Goal: Information Seeking & Learning: Check status

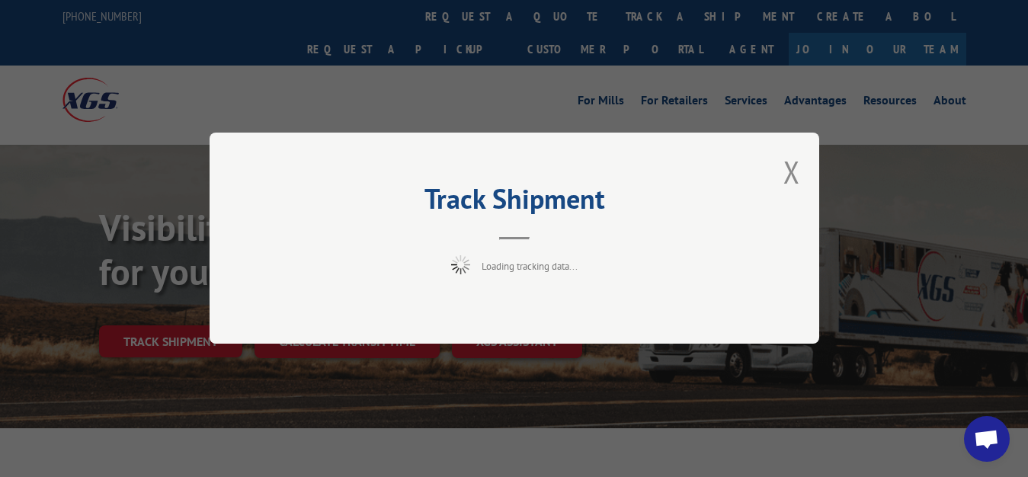
scroll to position [78, 0]
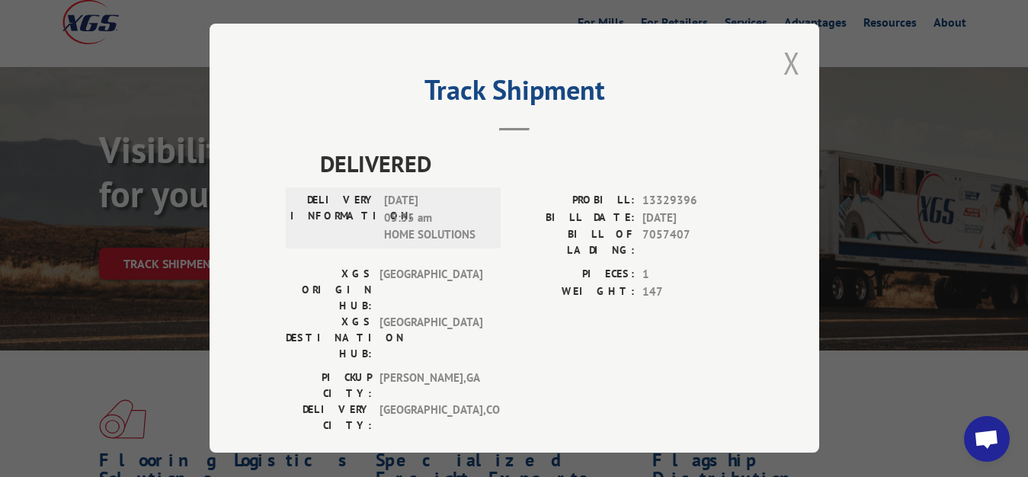
click at [783, 47] on button "Close modal" at bounding box center [791, 63] width 17 height 40
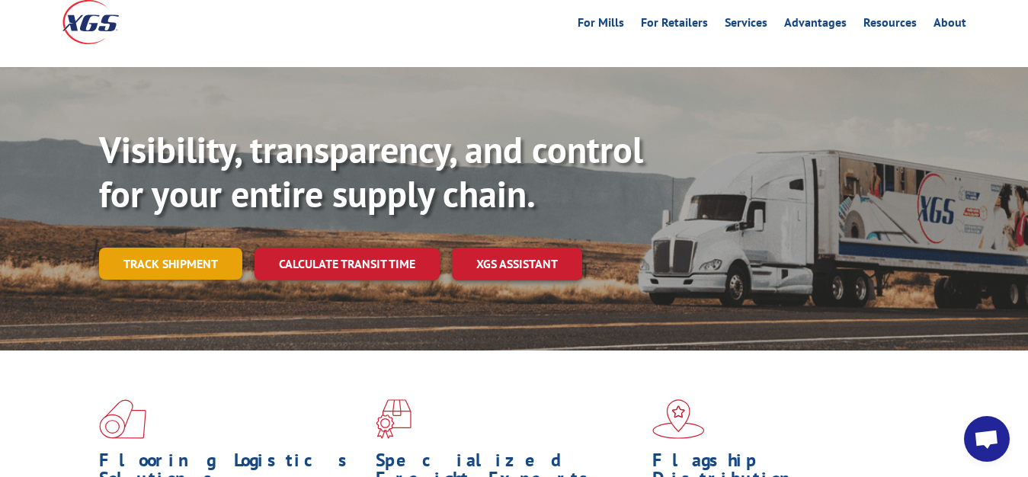
click at [203, 248] on link "Track shipment" at bounding box center [170, 264] width 143 height 32
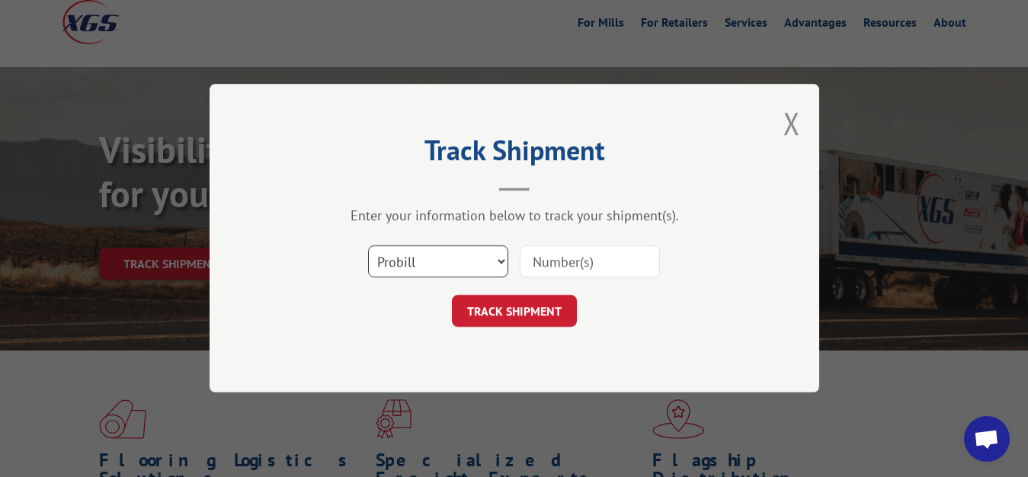
click at [368, 246] on select "Select category... Probill BOL PO" at bounding box center [438, 262] width 140 height 32
select select "bol"
click option "BOL" at bounding box center [0, 0] width 0 height 0
drag, startPoint x: 579, startPoint y: 251, endPoint x: 368, endPoint y: 133, distance: 241.9
click at [578, 251] on input at bounding box center [590, 262] width 140 height 32
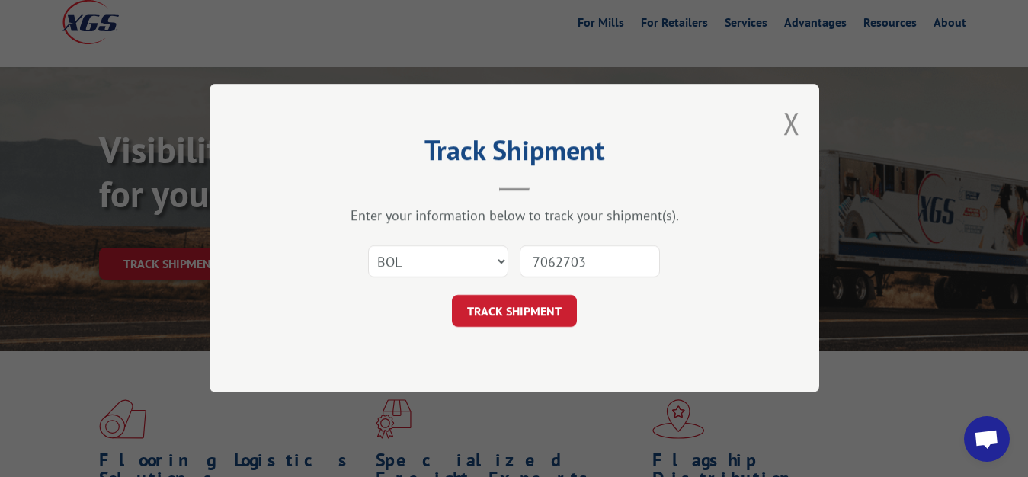
type input "7062703"
click button "TRACK SHIPMENT" at bounding box center [514, 312] width 125 height 32
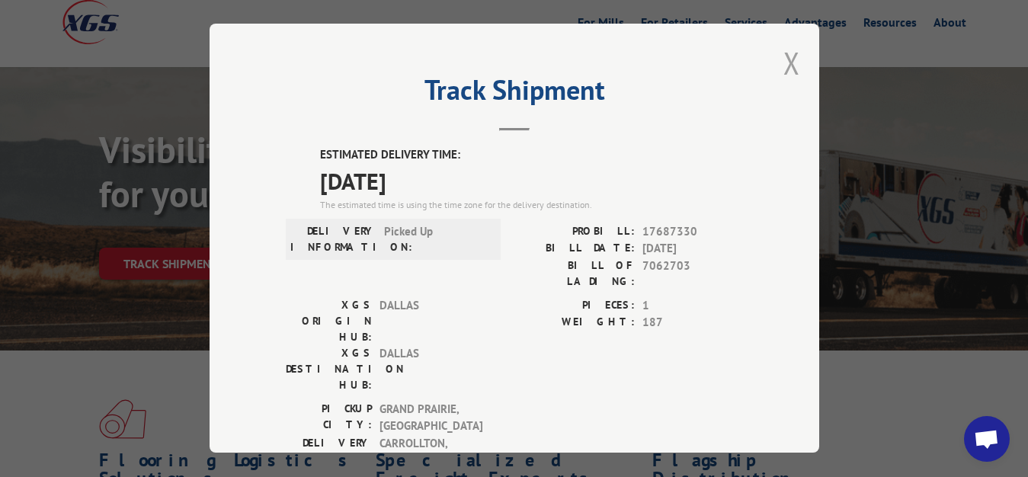
click at [783, 60] on button "Close modal" at bounding box center [791, 63] width 17 height 40
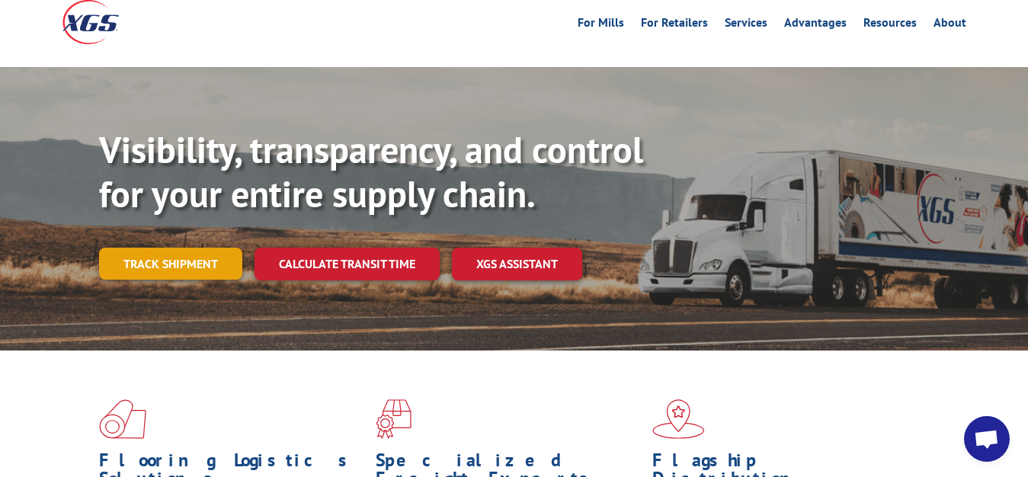
click at [179, 248] on link "Track shipment" at bounding box center [170, 264] width 143 height 32
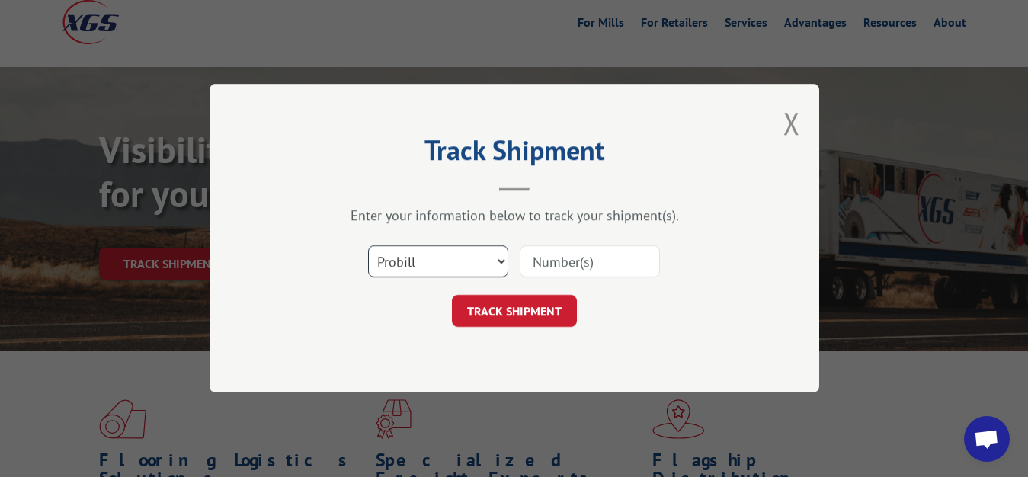
select select "bol"
click option "BOL" at bounding box center [0, 0] width 0 height 0
click at [551, 263] on input at bounding box center [590, 262] width 140 height 32
